Goal: Information Seeking & Learning: Learn about a topic

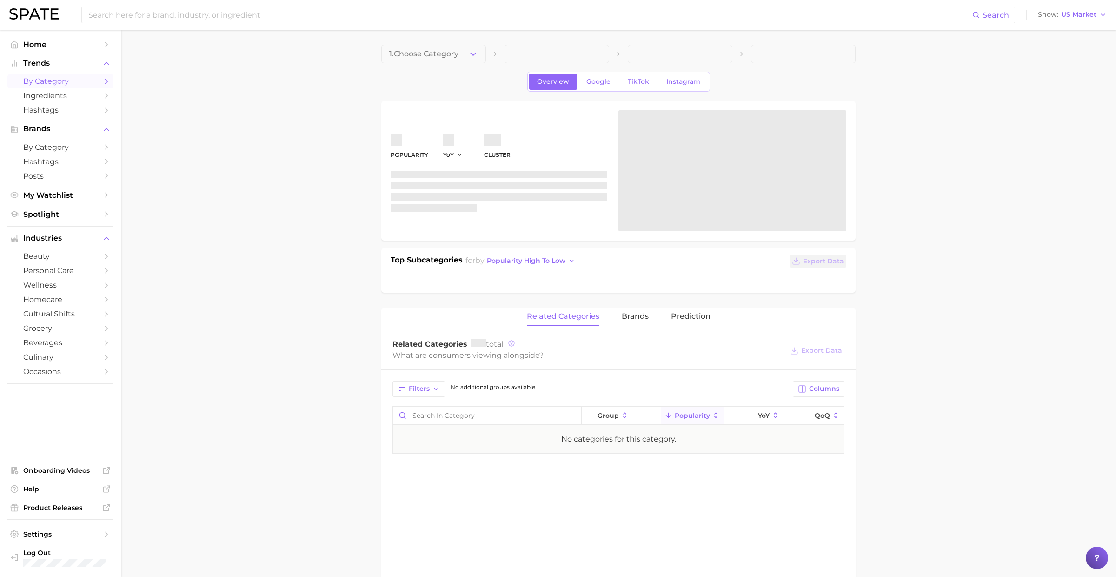
click at [70, 79] on span "by Category" at bounding box center [60, 81] width 74 height 9
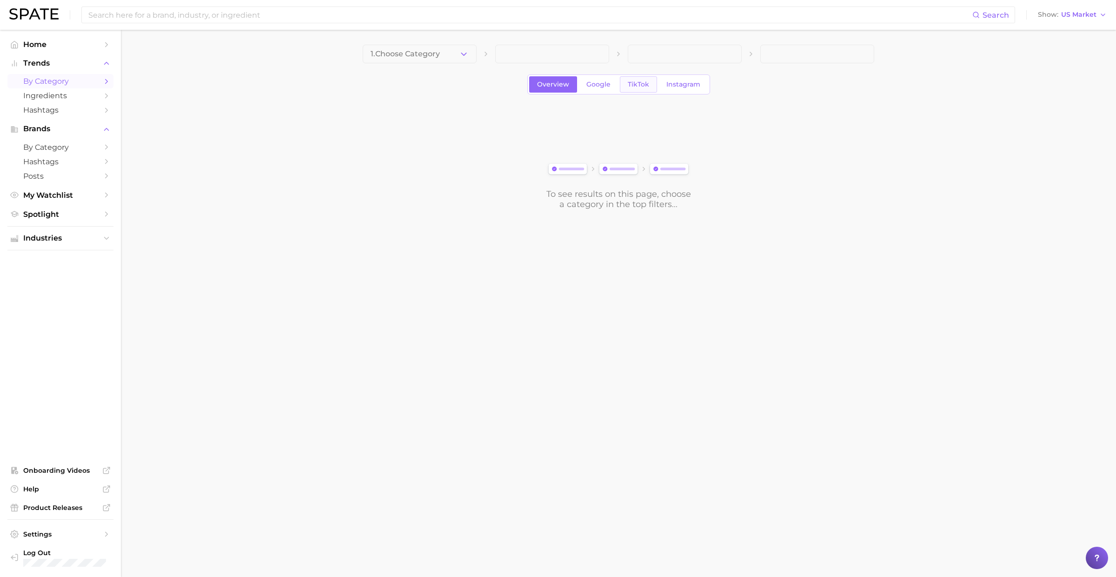
click at [643, 83] on span "TikTok" at bounding box center [638, 84] width 21 height 8
click at [449, 55] on span at bounding box center [420, 54] width 114 height 19
click at [457, 54] on button "1. Choose Category" at bounding box center [420, 54] width 114 height 19
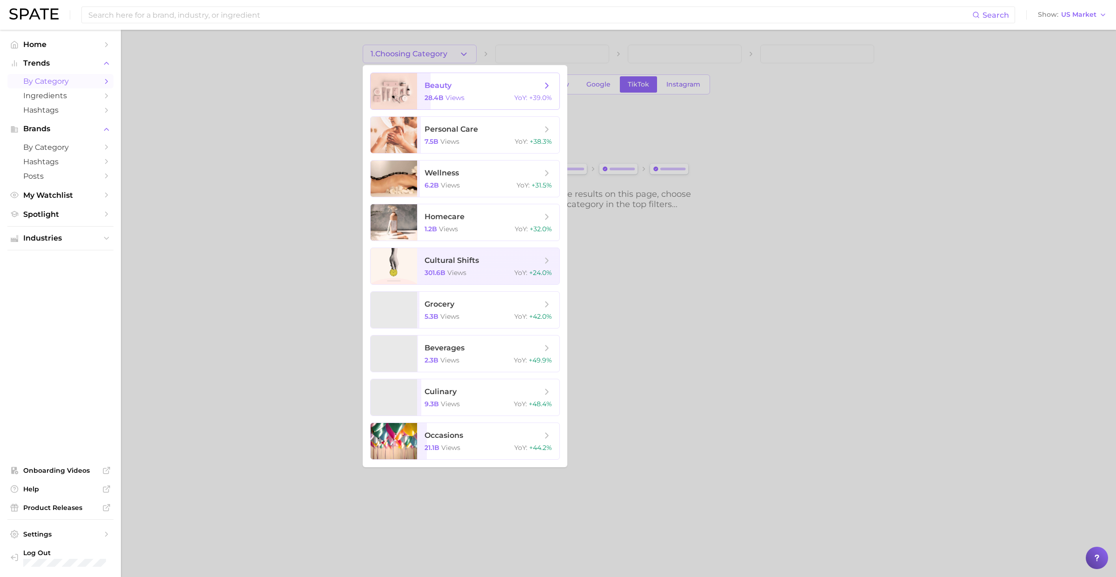
click at [458, 87] on span "beauty" at bounding box center [482, 85] width 117 height 10
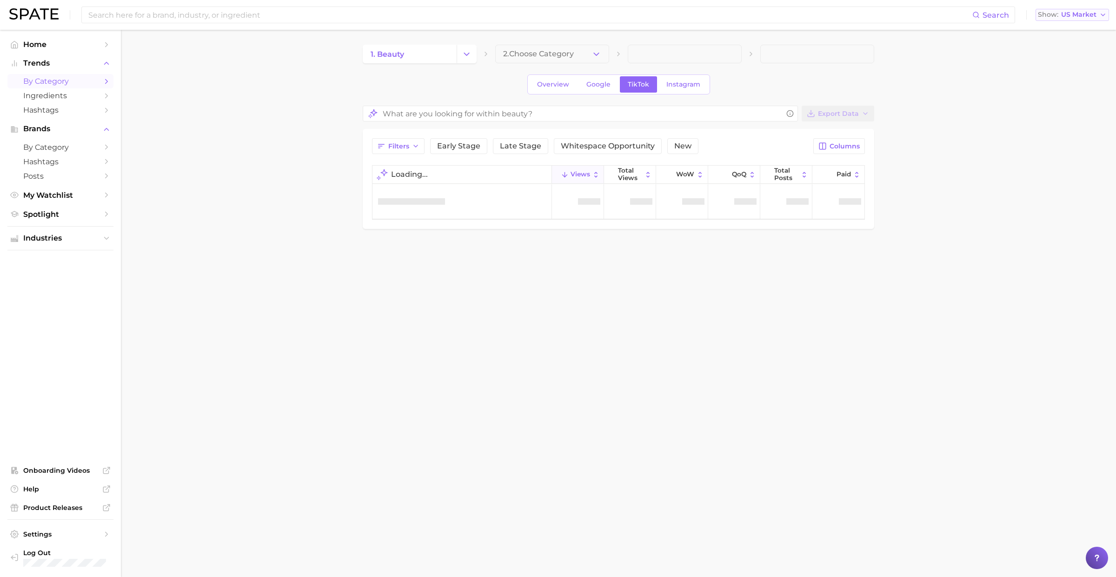
click at [1082, 13] on span "US Market" at bounding box center [1078, 14] width 35 height 5
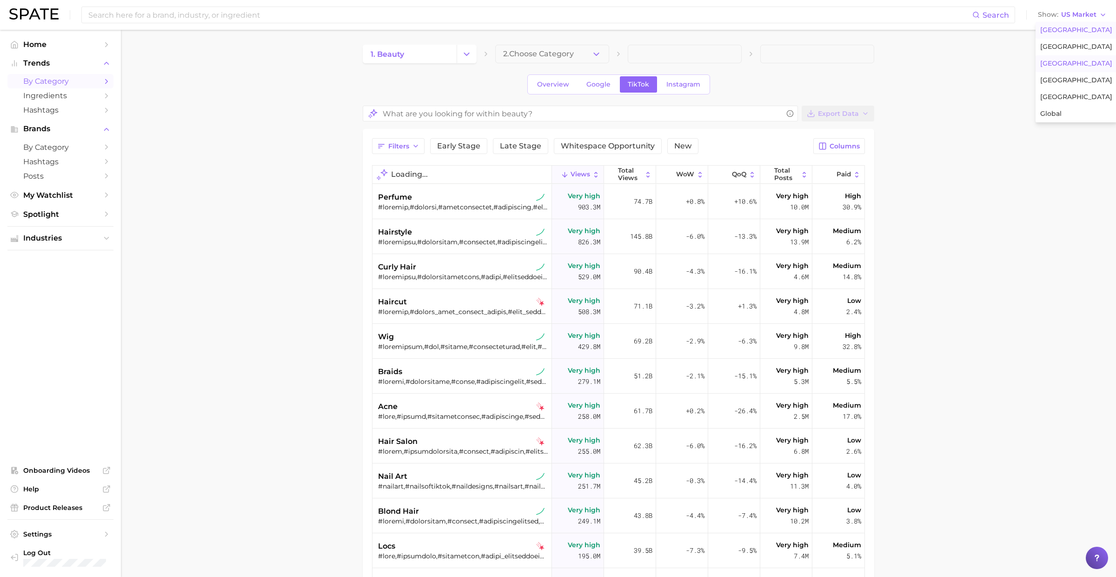
click at [1069, 58] on button "France" at bounding box center [1075, 63] width 81 height 17
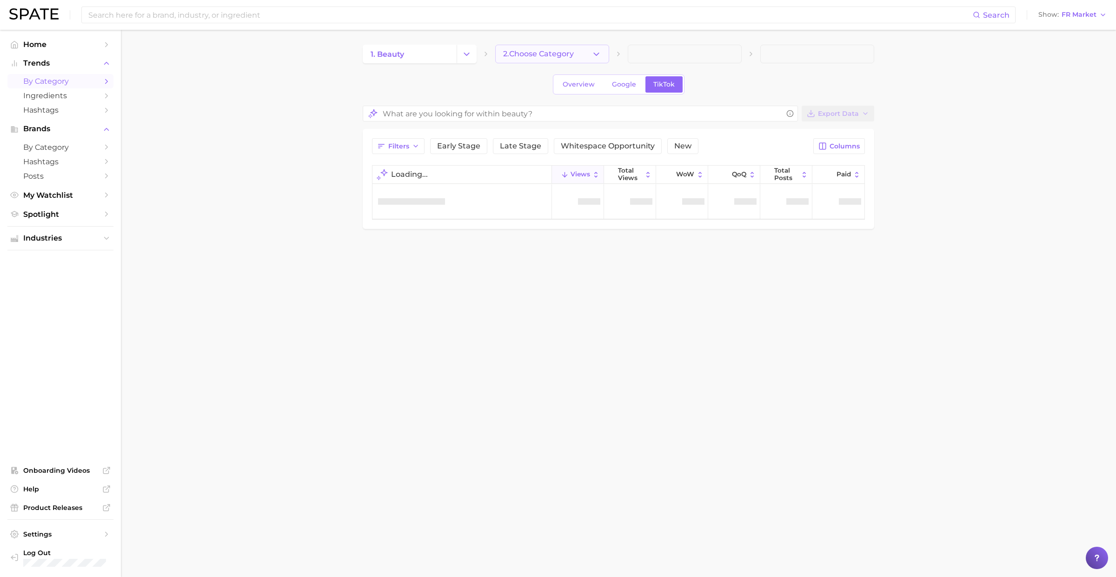
click at [586, 54] on button "2. Choose Category" at bounding box center [552, 54] width 114 height 19
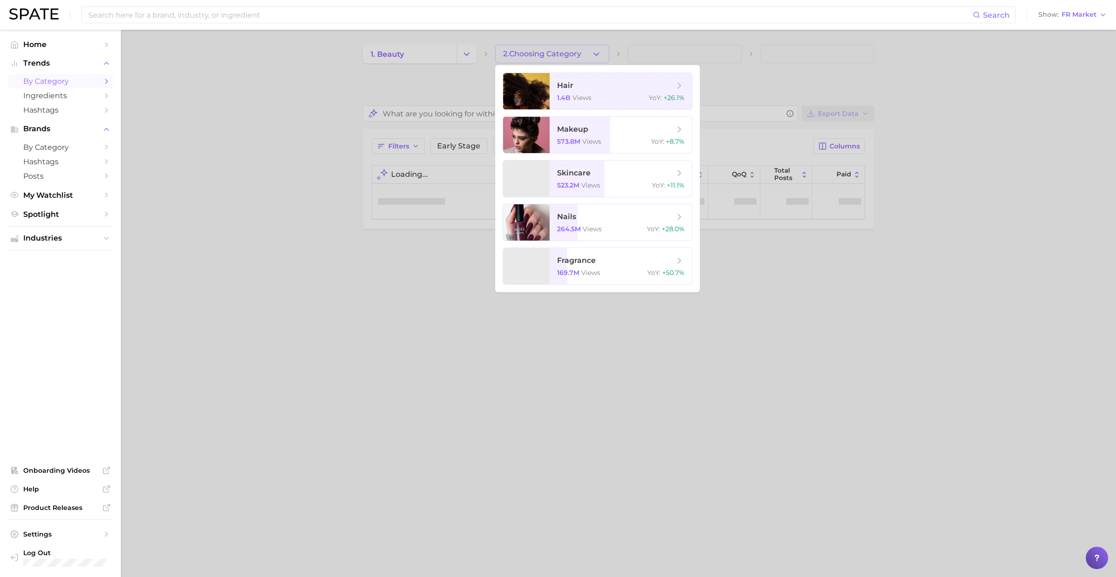
click at [586, 54] on div at bounding box center [558, 288] width 1116 height 577
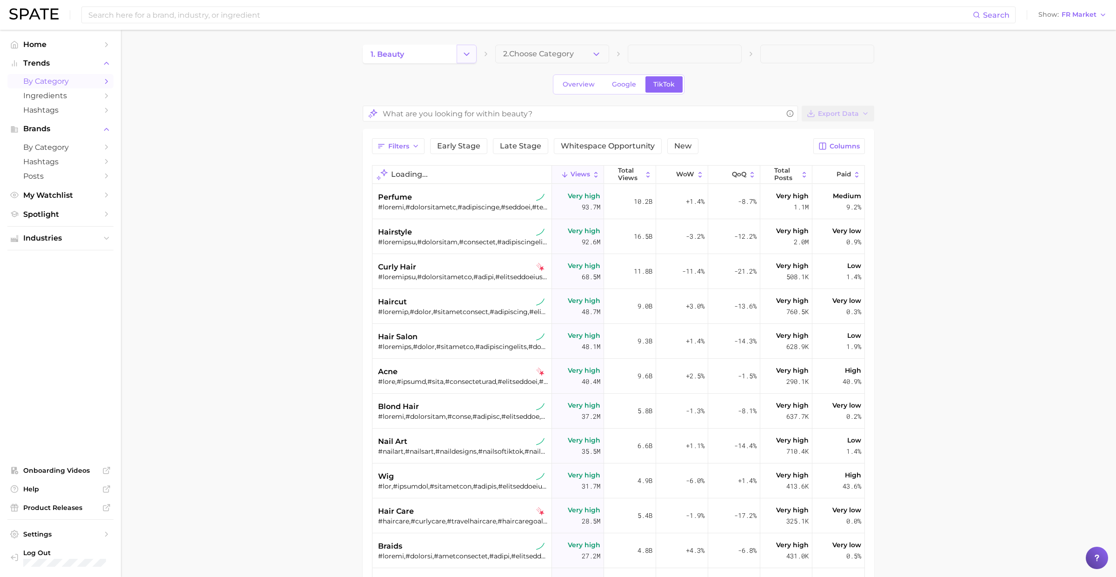
click at [464, 54] on icon "Change Category" at bounding box center [467, 54] width 10 height 10
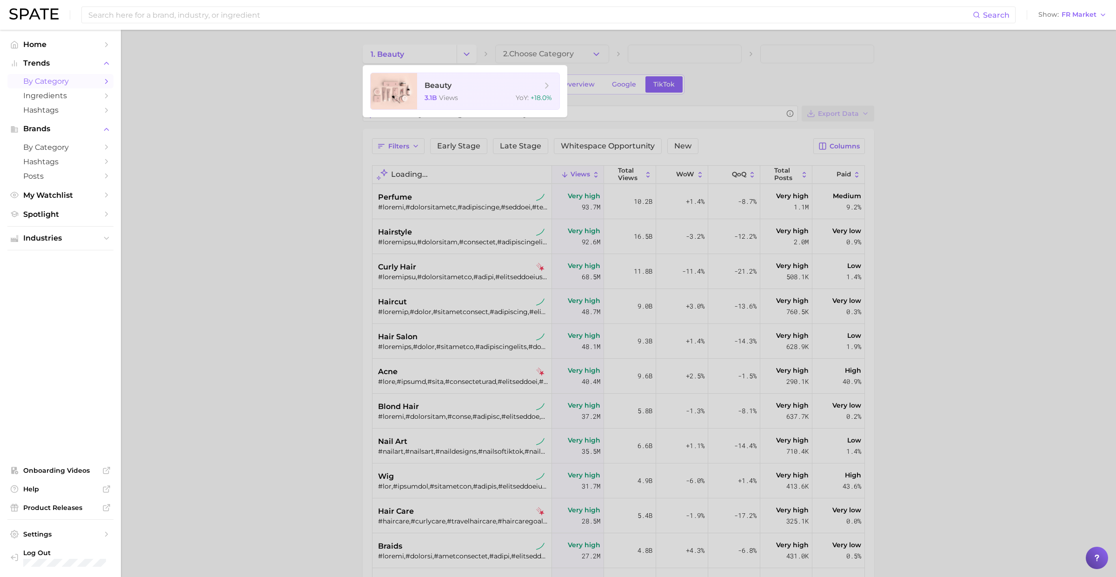
click at [464, 53] on div at bounding box center [558, 288] width 1116 height 577
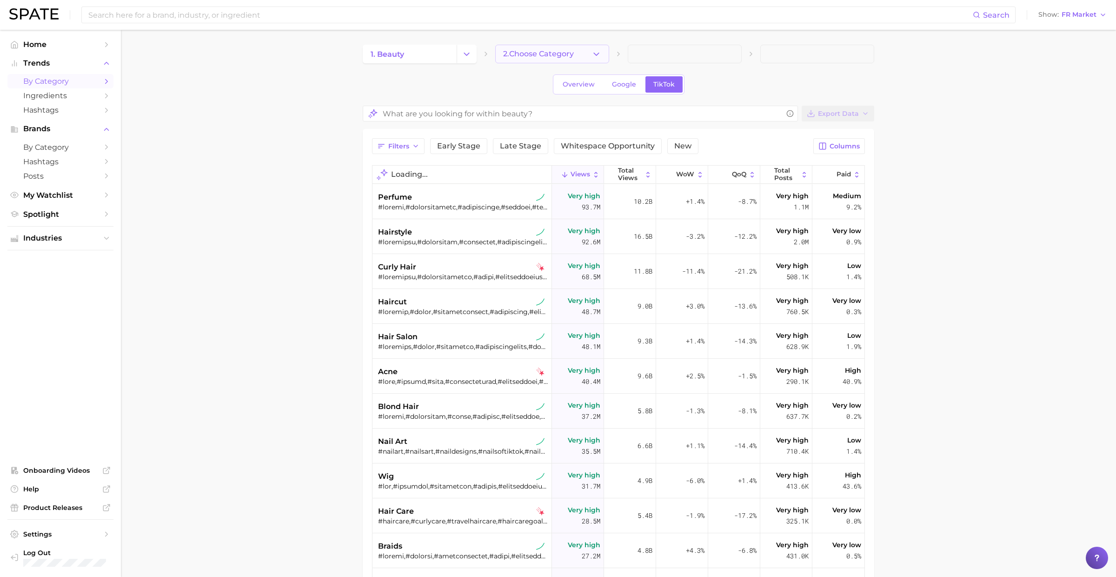
click at [535, 55] on span "2. Choose Category" at bounding box center [538, 54] width 71 height 8
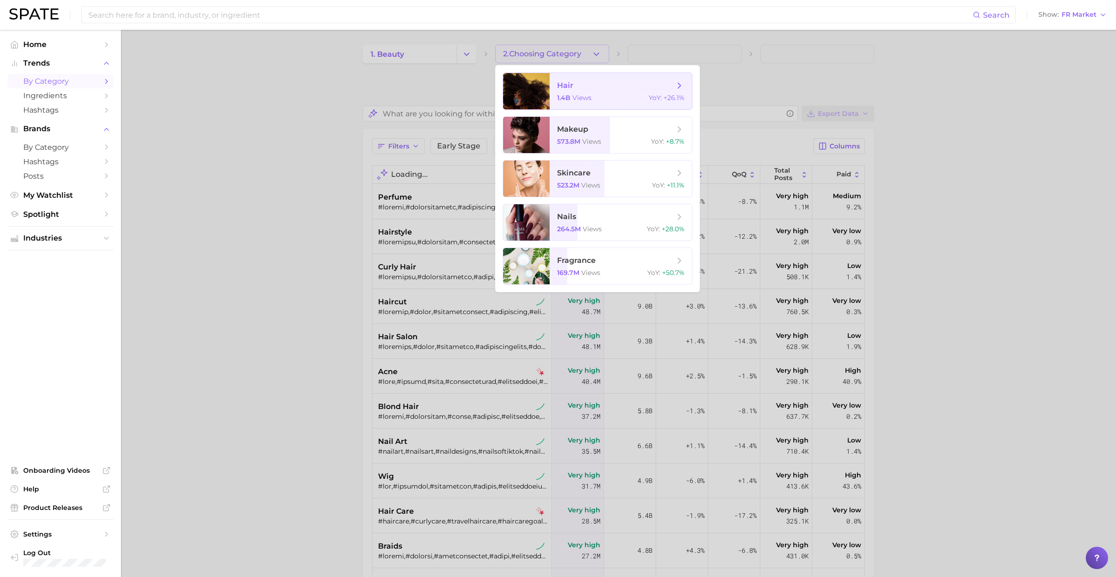
click at [560, 89] on span "hair" at bounding box center [565, 85] width 16 height 9
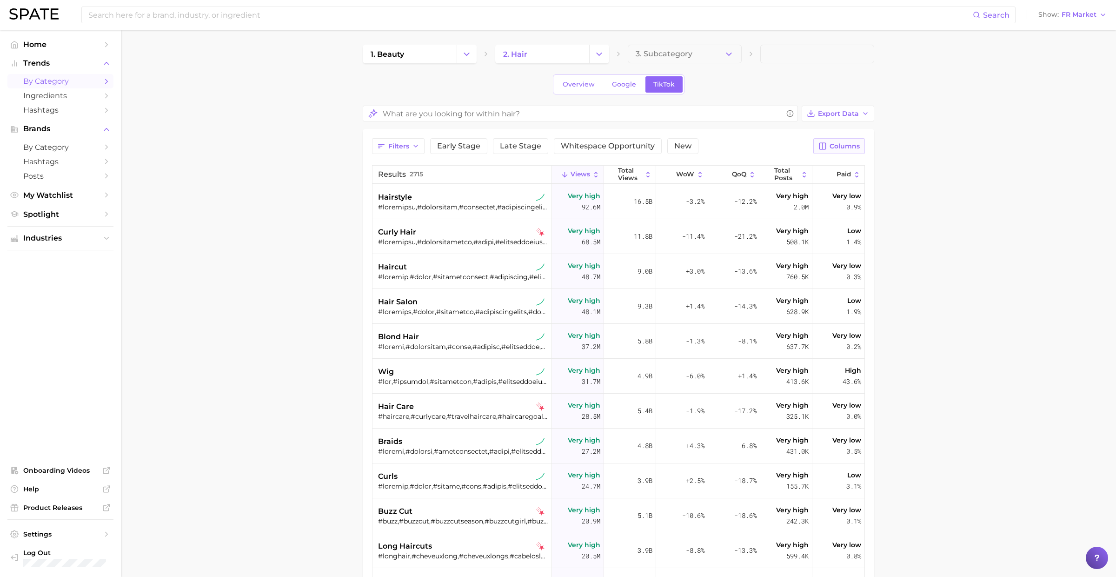
click at [835, 144] on span "Columns" at bounding box center [844, 146] width 30 height 8
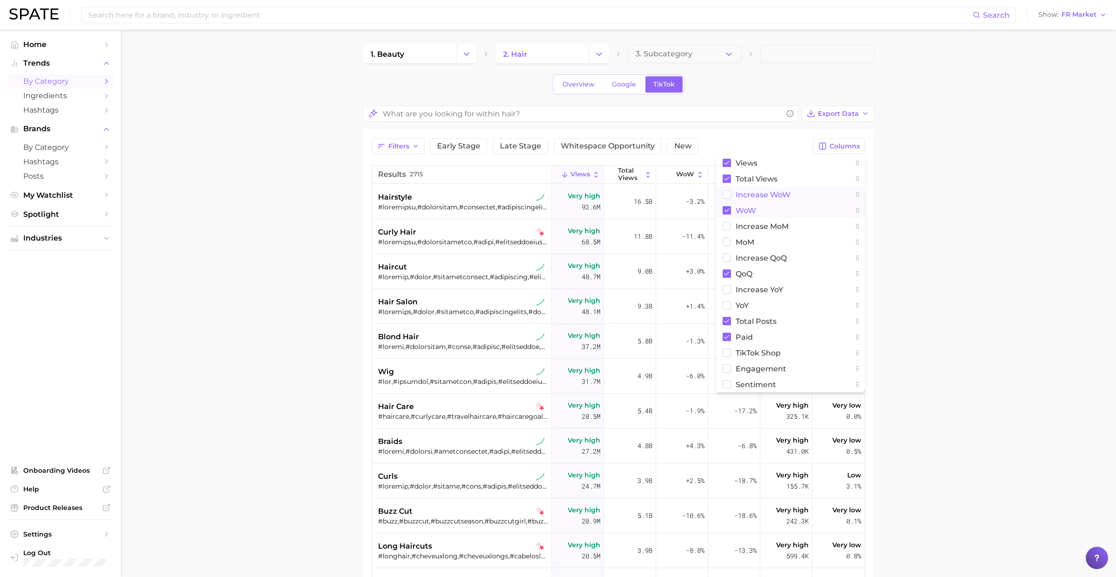
click at [753, 210] on span "WoW" at bounding box center [746, 210] width 20 height 8
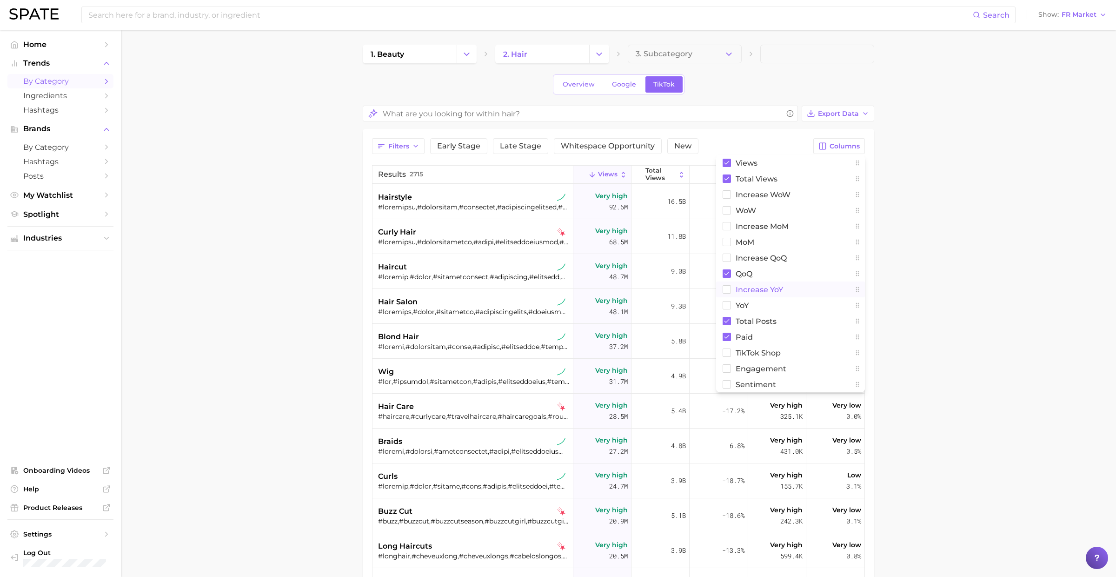
click at [753, 292] on span "increase YoY" at bounding box center [759, 289] width 47 height 8
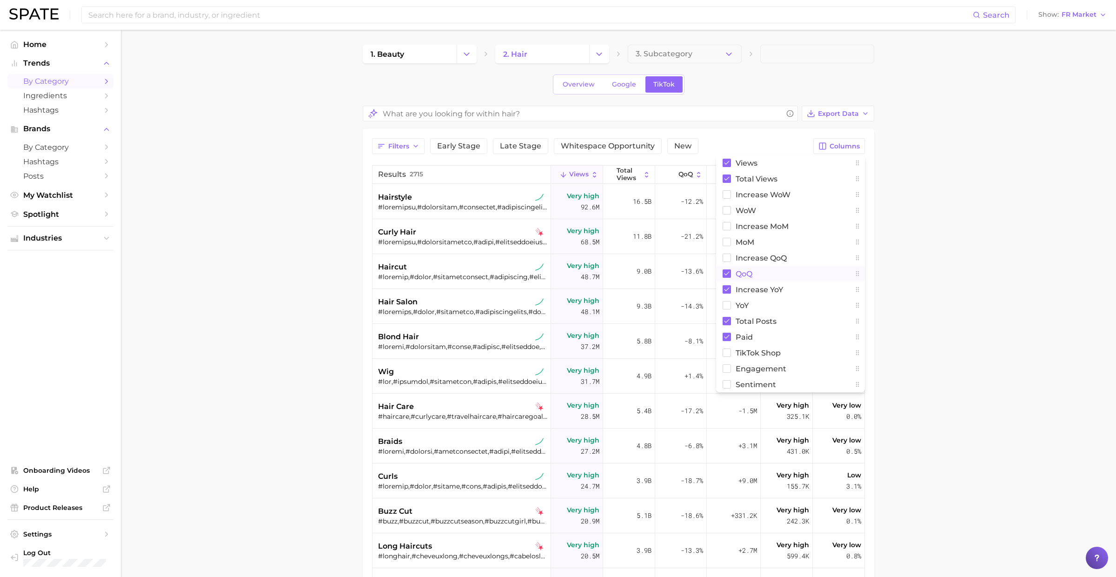
click at [753, 275] on button "QoQ" at bounding box center [790, 273] width 149 height 16
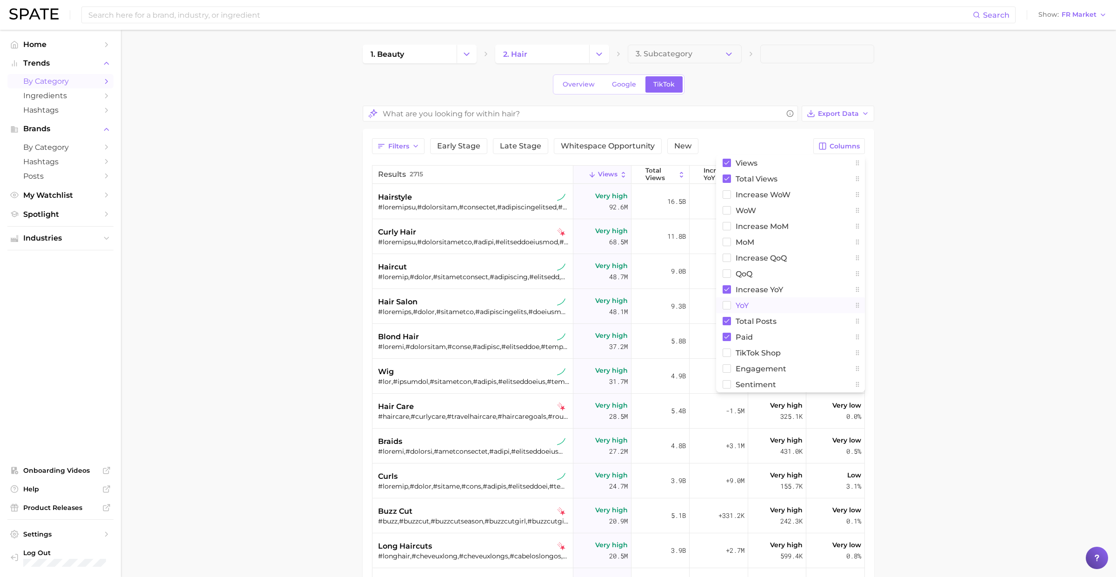
click at [753, 306] on button "YoY" at bounding box center [790, 305] width 149 height 16
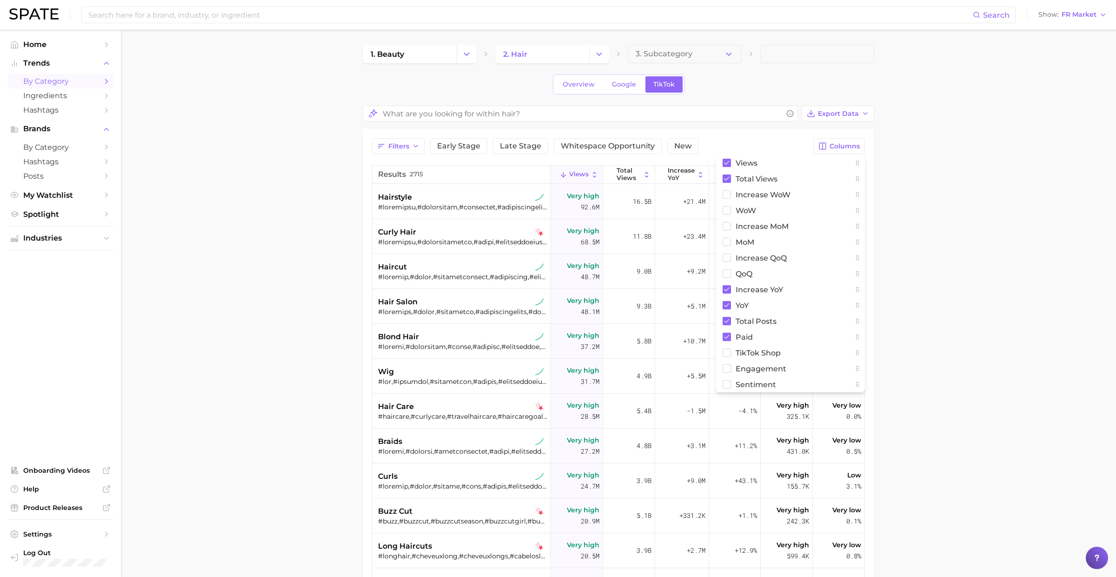
click at [964, 250] on main "1. beauty 2. hair 3. Subcategory Overview Google TikTok Export Data Filters Ear…" at bounding box center [618, 414] width 995 height 768
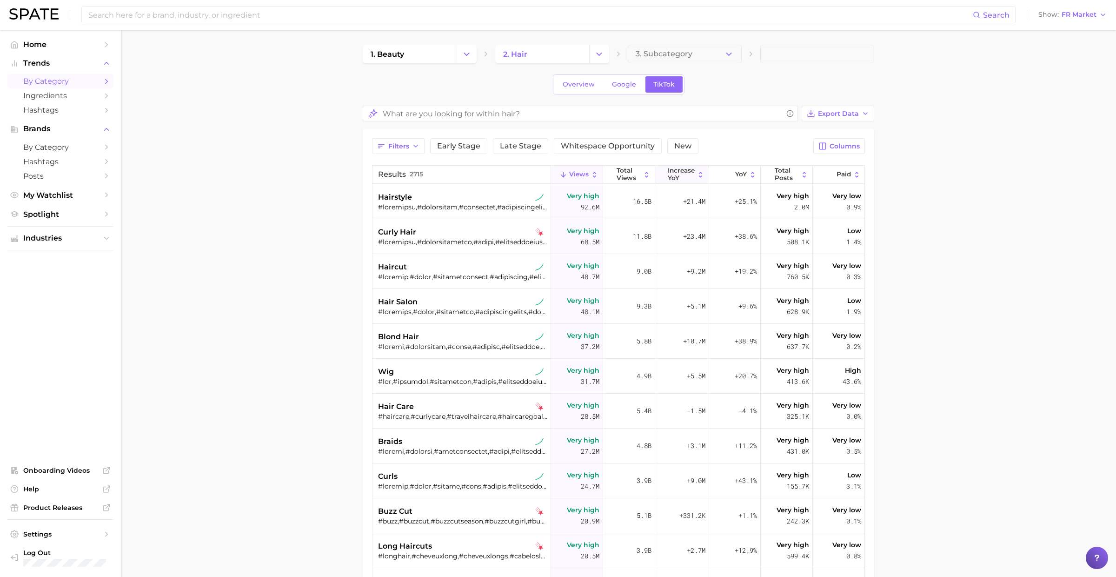
click at [686, 175] on span "increase YoY" at bounding box center [681, 174] width 27 height 14
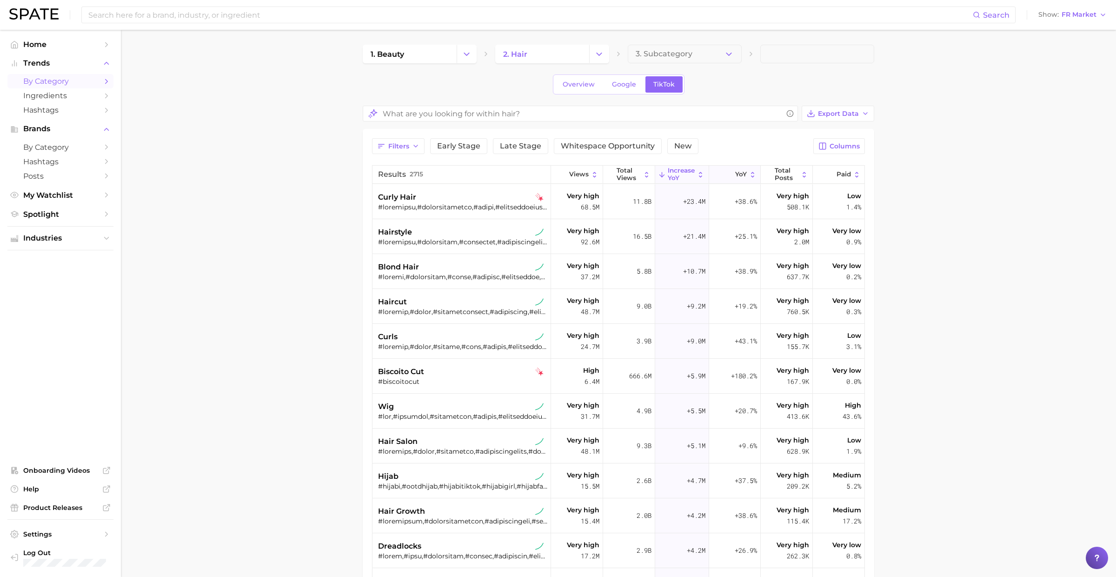
click at [746, 173] on span "YoY" at bounding box center [741, 174] width 12 height 7
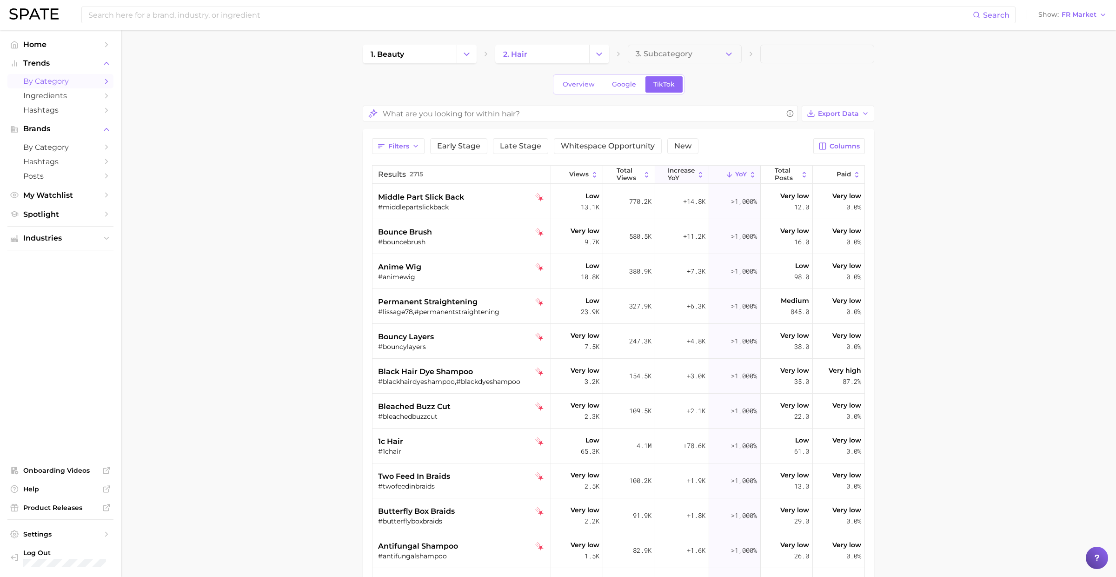
click at [685, 171] on span "increase YoY" at bounding box center [681, 174] width 27 height 14
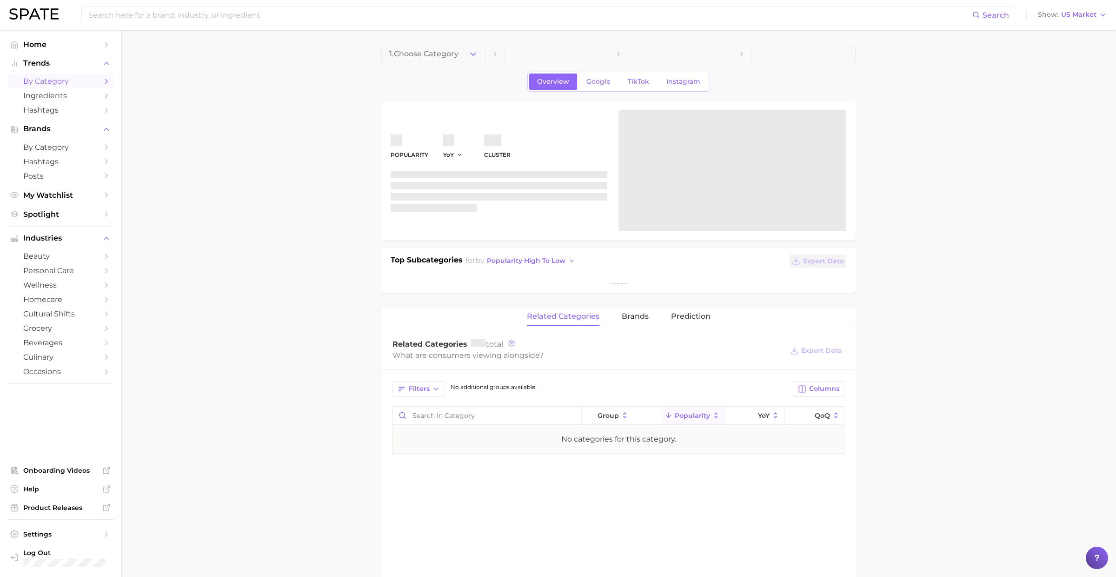
click at [34, 79] on span "by Category" at bounding box center [60, 81] width 74 height 9
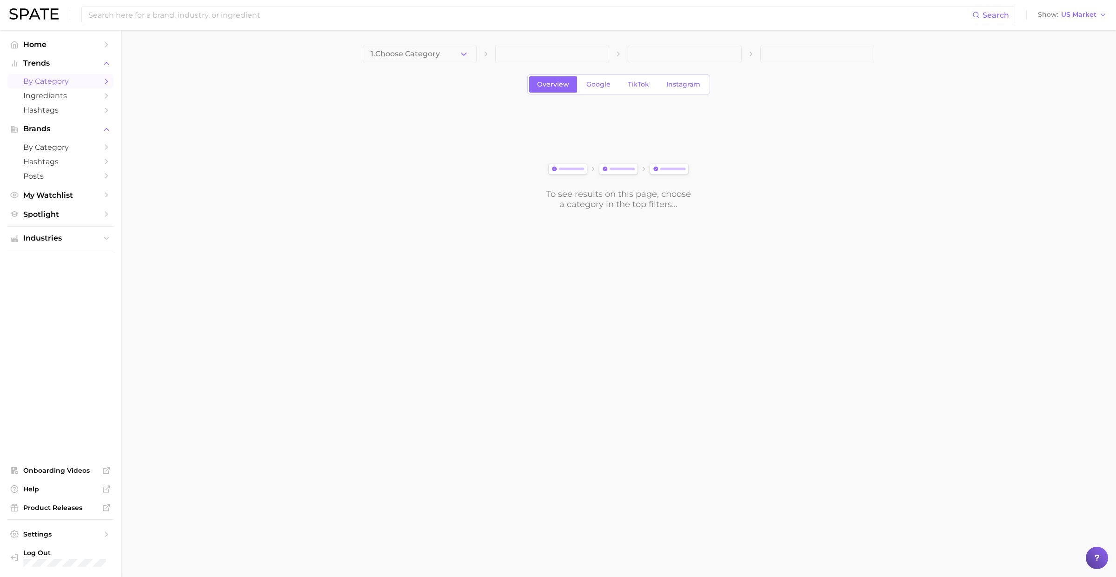
click at [459, 67] on div "1. Choose Category Overview Google TikTok Instagram To see results on this page…" at bounding box center [618, 127] width 511 height 165
click at [452, 53] on button "1. Choose Category" at bounding box center [420, 54] width 114 height 19
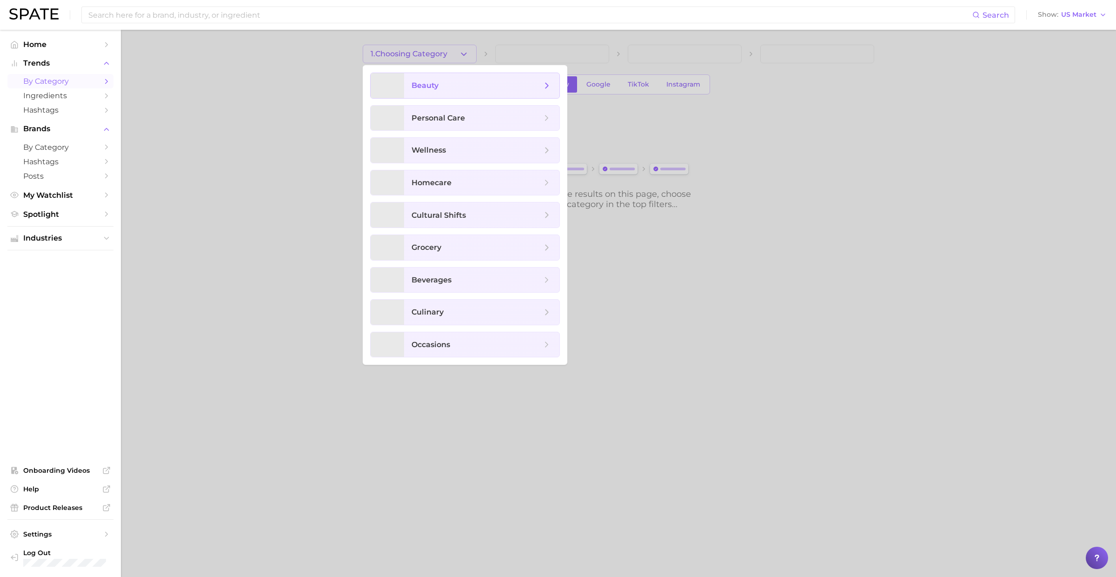
click at [452, 91] on span "beauty" at bounding box center [481, 85] width 155 height 25
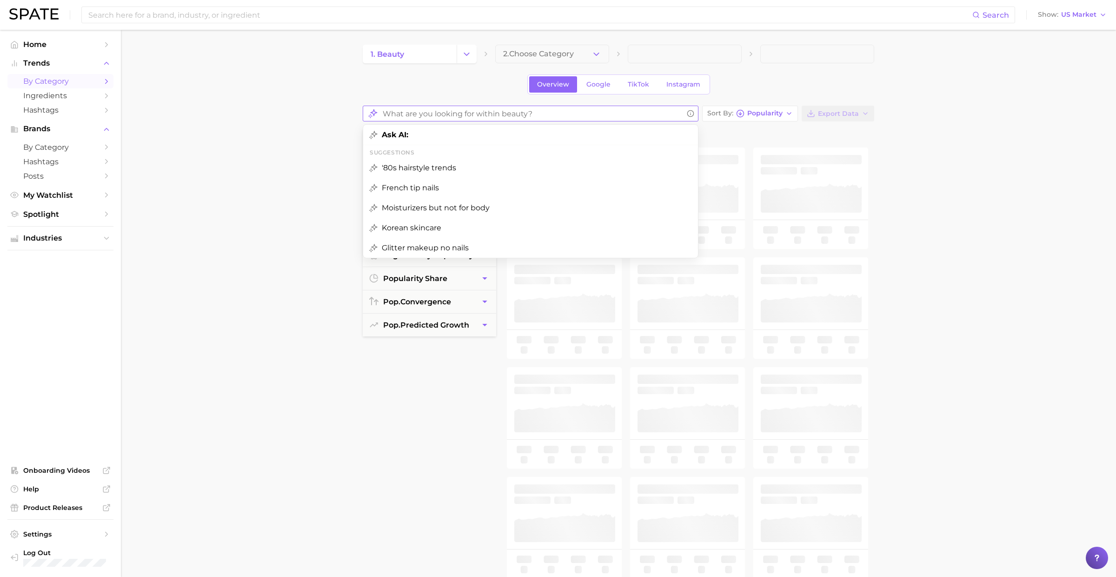
click at [492, 117] on input "What are you looking for within beauty?" at bounding box center [533, 114] width 300 height 18
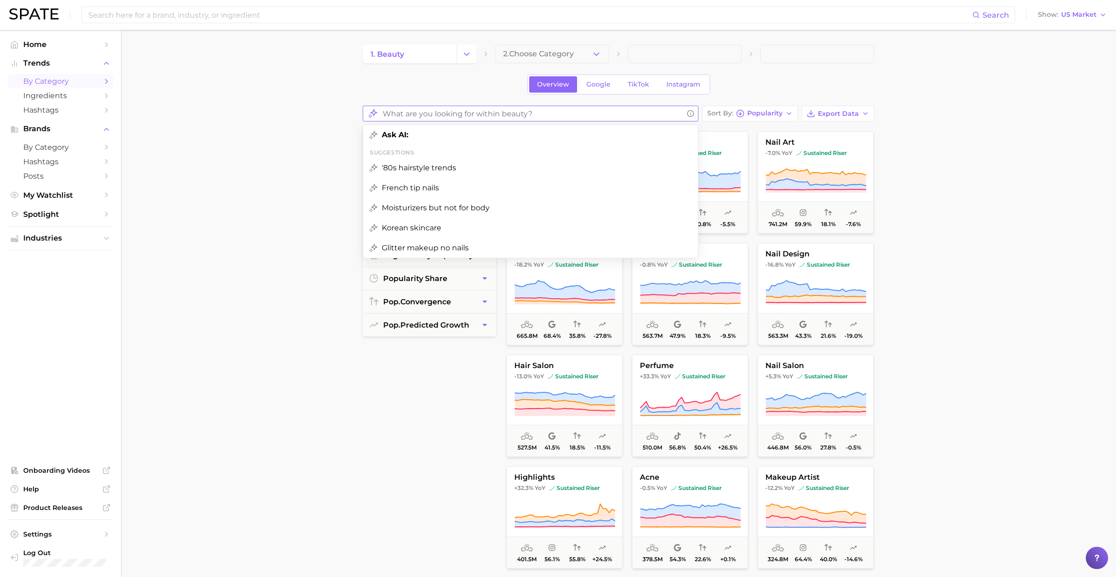
click at [399, 223] on span "Korean skincare" at bounding box center [412, 227] width 60 height 9
type input "Korean skincare"
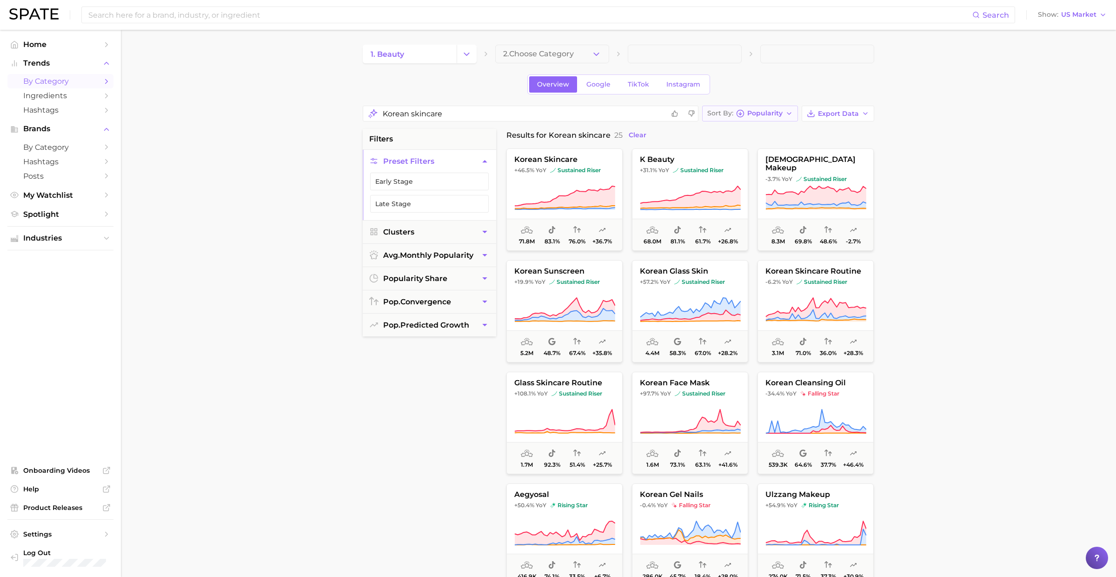
click at [769, 113] on span "Popularity" at bounding box center [764, 113] width 35 height 5
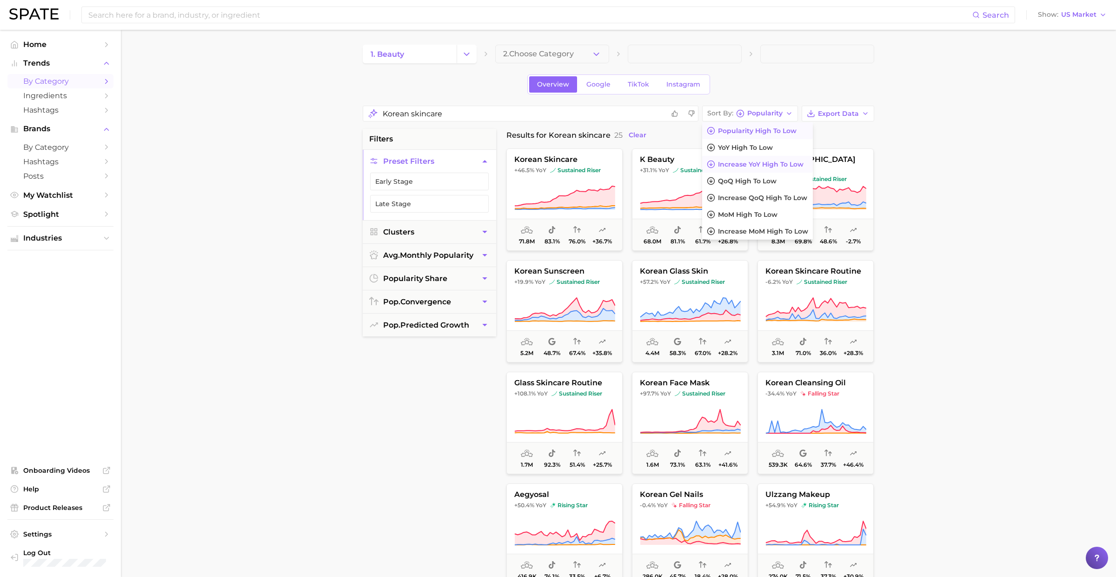
click at [759, 162] on span "Increase YoY high to low" at bounding box center [761, 164] width 86 height 8
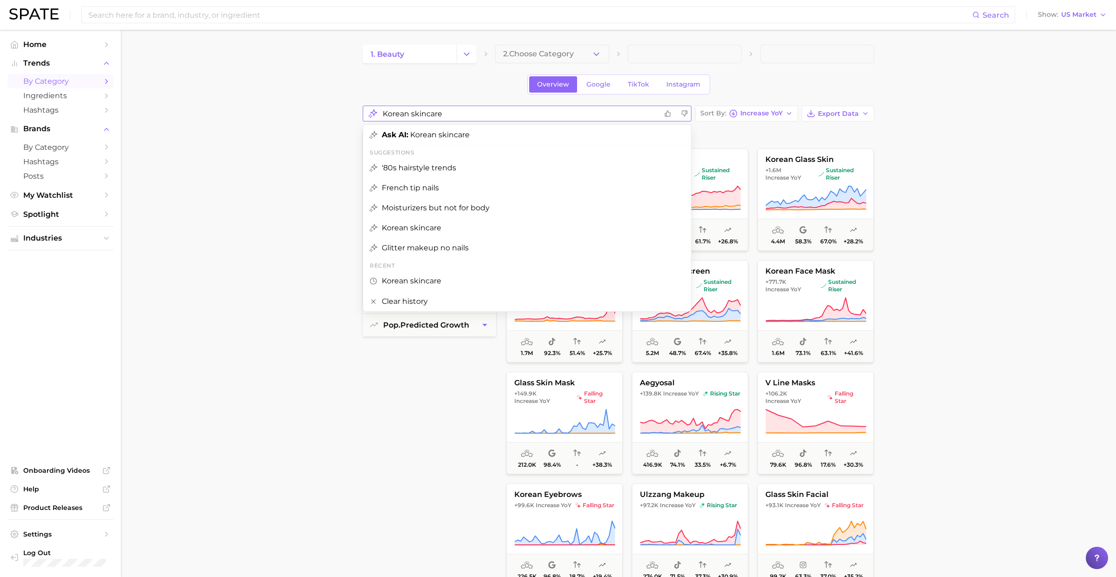
click at [649, 113] on input "Korean skincare" at bounding box center [520, 114] width 275 height 18
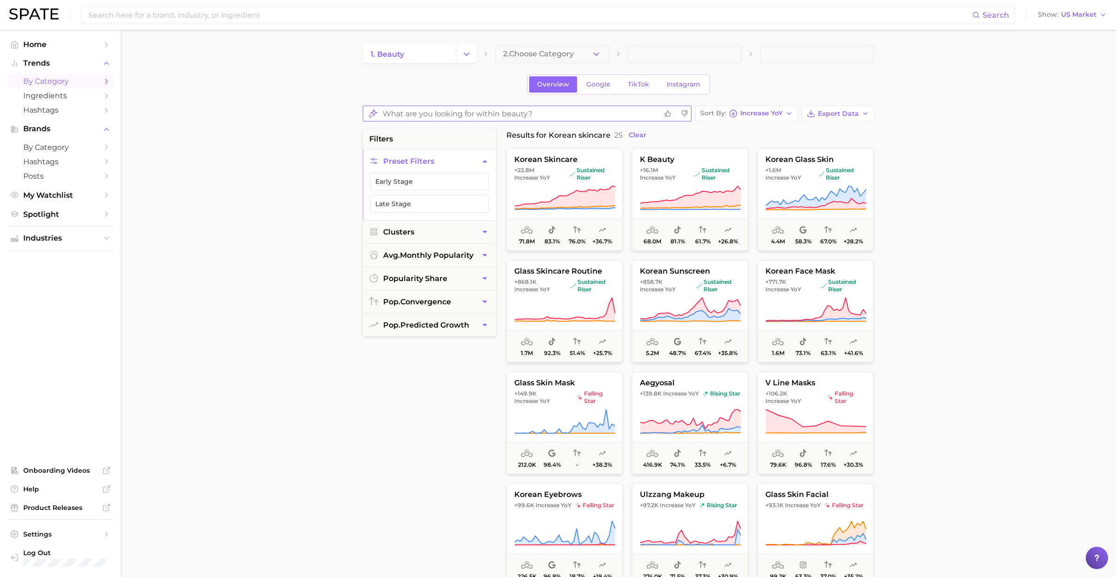
click at [560, 115] on input "What are you looking for within beauty?" at bounding box center [520, 114] width 275 height 18
click at [535, 110] on input "What are you looking for within beauty?" at bounding box center [520, 114] width 275 height 18
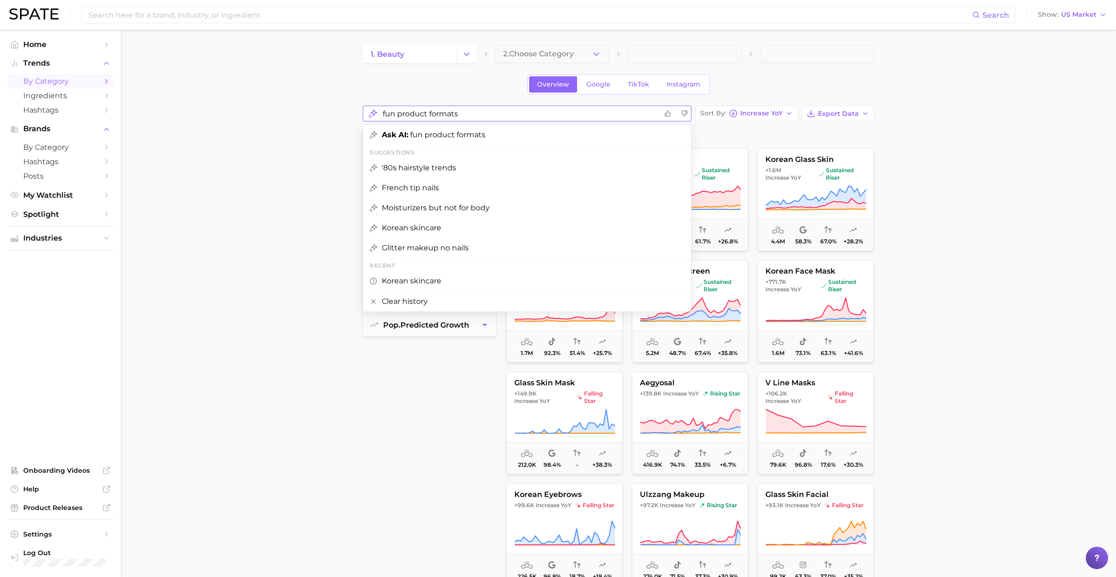
click at [465, 132] on span "Ask AI: fun product formats" at bounding box center [434, 134] width 104 height 9
type input "fun product formats"
